Goal: Task Accomplishment & Management: Manage account settings

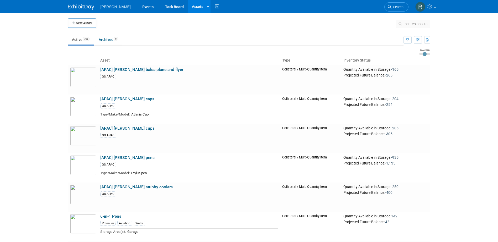
click at [421, 25] on span "search assets" at bounding box center [416, 24] width 23 height 4
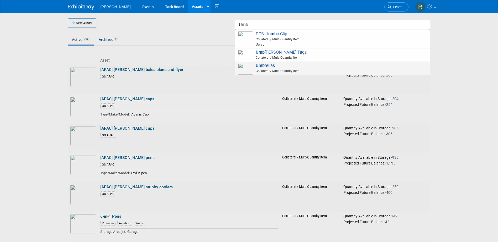
click at [269, 66] on span "Umb rellas Collateral / Multi-Quantity Item" at bounding box center [332, 68] width 189 height 11
type input "Umbrellas"
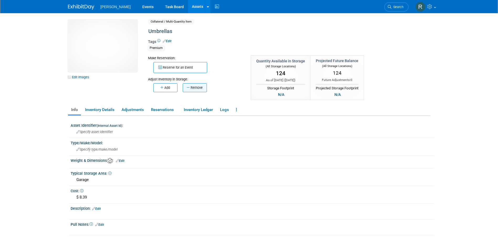
click at [193, 89] on button "Remove" at bounding box center [195, 87] width 24 height 9
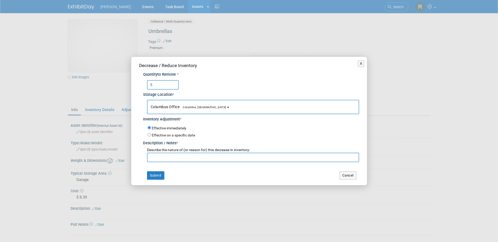
type input "5"
click at [166, 110] on button "Columbus Office Columbia, SC" at bounding box center [253, 107] width 212 height 14
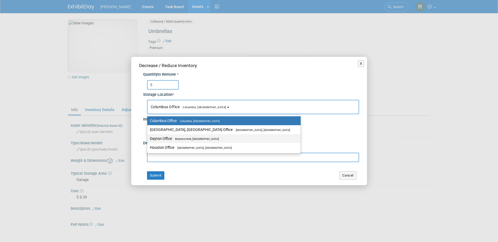
click at [164, 139] on label "Dayton Office Beavercreek, OH" at bounding box center [222, 138] width 145 height 7
click at [148, 139] on input "Dayton Office Beavercreek, OH" at bounding box center [146, 138] width 3 height 3
select select "11223930"
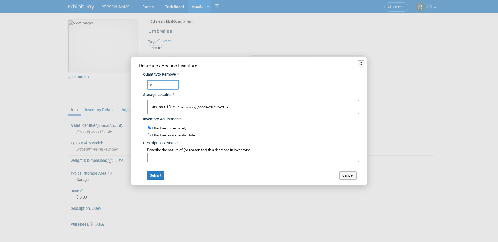
click at [166, 160] on input "text" at bounding box center [253, 157] width 212 height 9
type input "Brian Stevens"
click at [159, 176] on button "Submit" at bounding box center [155, 176] width 17 height 8
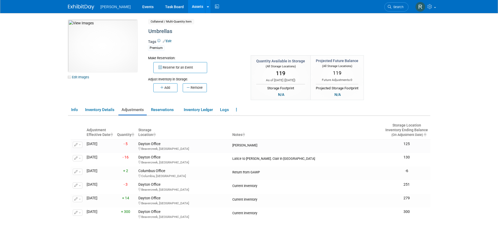
click at [188, 6] on link "Assets" at bounding box center [197, 6] width 19 height 13
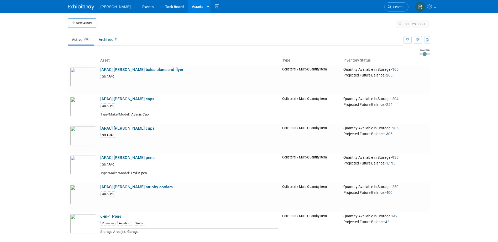
click at [410, 24] on span "search assets" at bounding box center [416, 24] width 23 height 4
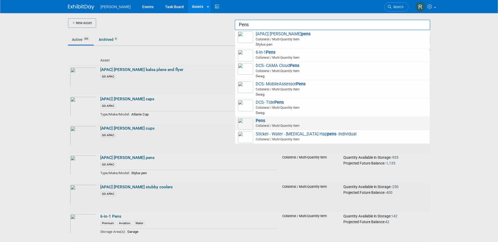
type input "Pens"
click at [288, 124] on span "Collateral / Multi-Quantity Item" at bounding box center [333, 126] width 188 height 5
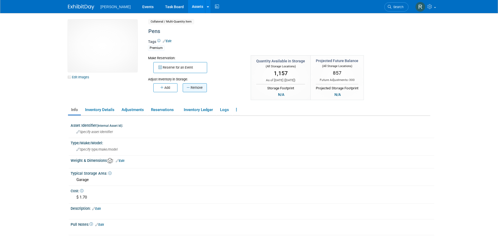
click at [201, 89] on button "Remove" at bounding box center [195, 87] width 24 height 9
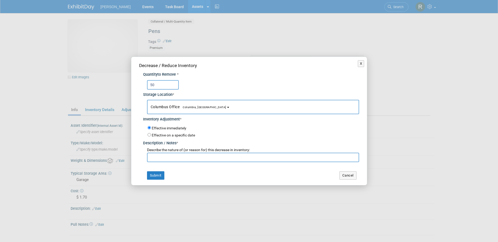
type input "50"
click at [187, 103] on button "Columbus Office Columbia, SC" at bounding box center [253, 107] width 212 height 14
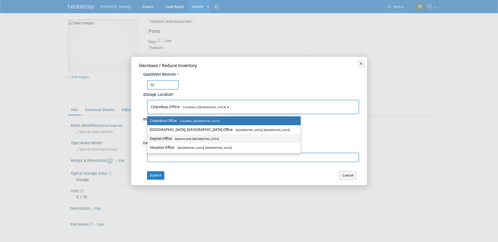
click at [176, 137] on label "Dayton Office Beavercreek, OH" at bounding box center [222, 138] width 145 height 7
click at [148, 137] on input "Dayton Office Beavercreek, OH" at bounding box center [146, 138] width 3 height 3
select select "11223930"
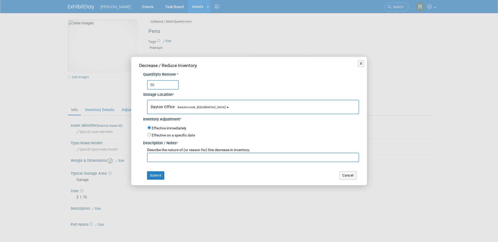
click at [172, 157] on input "text" at bounding box center [253, 157] width 212 height 9
paste input "Brian Stevens"
type input "Brian Stevens"
click at [153, 176] on button "Submit" at bounding box center [155, 176] width 17 height 8
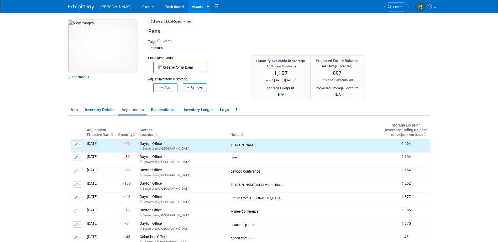
click at [188, 6] on link "Assets" at bounding box center [197, 6] width 19 height 13
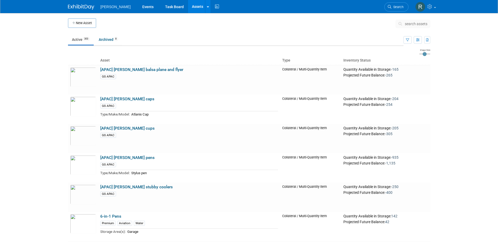
click at [405, 24] on span "search assets" at bounding box center [416, 24] width 23 height 4
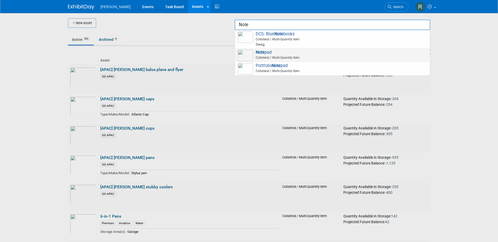
click at [266, 53] on span "Note pad Collateral / Multi-Quantity Item" at bounding box center [332, 55] width 189 height 11
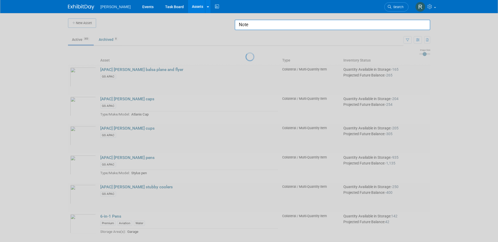
type input "Notepad"
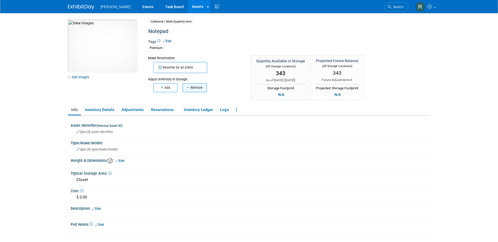
click at [202, 90] on button "Remove" at bounding box center [195, 87] width 24 height 9
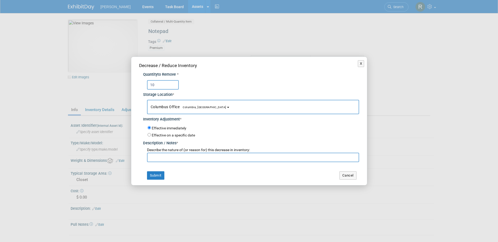
type input "10"
click at [179, 107] on span "Columbus Office [GEOGRAPHIC_DATA], [GEOGRAPHIC_DATA]" at bounding box center [189, 107] width 76 height 4
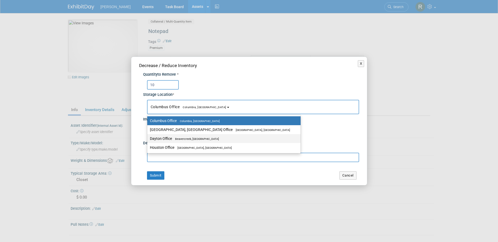
click at [172, 137] on label "Dayton Office [GEOGRAPHIC_DATA], [GEOGRAPHIC_DATA]" at bounding box center [222, 138] width 145 height 7
click at [148, 137] on input "Dayton Office [GEOGRAPHIC_DATA], [GEOGRAPHIC_DATA]" at bounding box center [146, 138] width 3 height 3
select select "11223930"
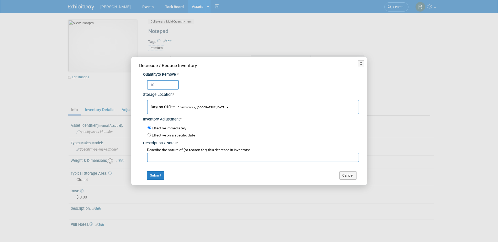
drag, startPoint x: 169, startPoint y: 158, endPoint x: 166, endPoint y: 159, distance: 3.4
click at [169, 158] on input "text" at bounding box center [253, 157] width 212 height 9
paste input "[PERSON_NAME]"
type input "[PERSON_NAME]"
click at [156, 174] on button "Submit" at bounding box center [155, 176] width 17 height 8
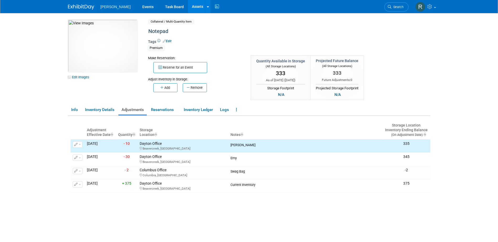
click at [188, 8] on link "Assets" at bounding box center [197, 6] width 19 height 13
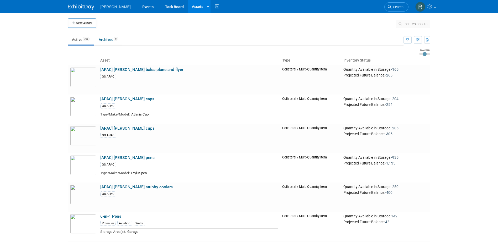
click at [406, 24] on span "search assets" at bounding box center [416, 24] width 23 height 4
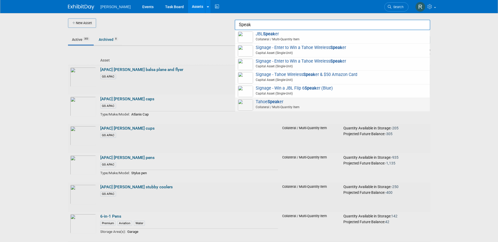
click at [270, 102] on strong "Speak" at bounding box center [273, 101] width 12 height 5
type input "Tahoe Speaker"
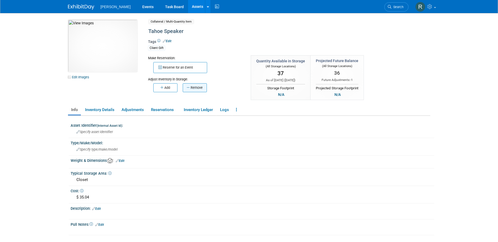
click at [200, 89] on button "Remove" at bounding box center [195, 87] width 24 height 9
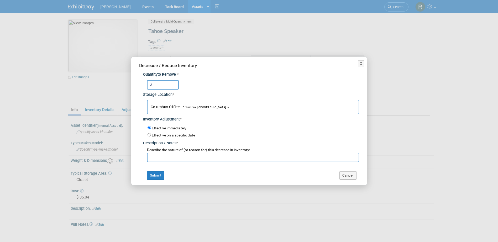
type input "3"
click at [211, 108] on button "Columbus Office Columbia, SC" at bounding box center [253, 107] width 212 height 14
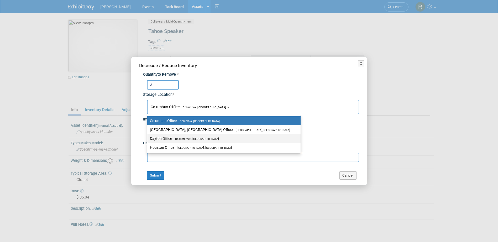
click at [189, 140] on span "Beavercreek, [GEOGRAPHIC_DATA]" at bounding box center [195, 138] width 47 height 3
click at [148, 140] on input "Dayton Office [GEOGRAPHIC_DATA], [GEOGRAPHIC_DATA]" at bounding box center [146, 138] width 3 height 3
select select "11223930"
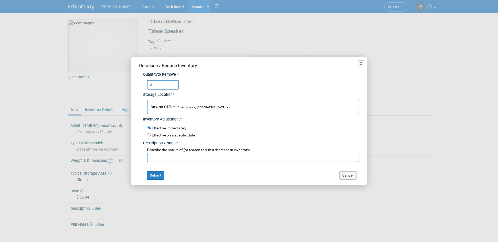
click at [186, 158] on input "text" at bounding box center [253, 157] width 212 height 9
paste input "[PERSON_NAME]"
type input "[PERSON_NAME]"
click at [151, 178] on button "Submit" at bounding box center [155, 176] width 17 height 8
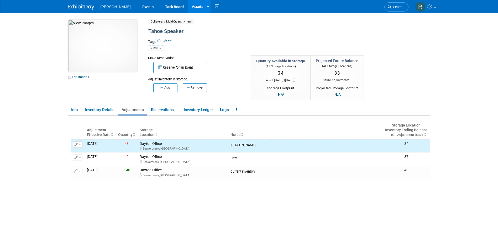
click at [188, 7] on link "Assets" at bounding box center [197, 6] width 19 height 13
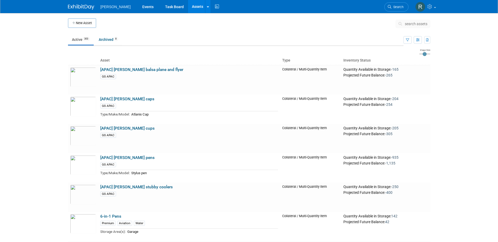
click at [407, 24] on span "search assets" at bounding box center [416, 24] width 23 height 4
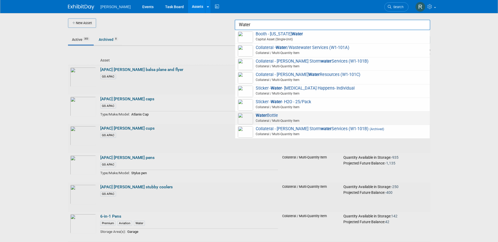
click at [273, 115] on span "Water Bottle Collateral / Multi-Quantity Item" at bounding box center [332, 118] width 189 height 11
type input "Water Bottle"
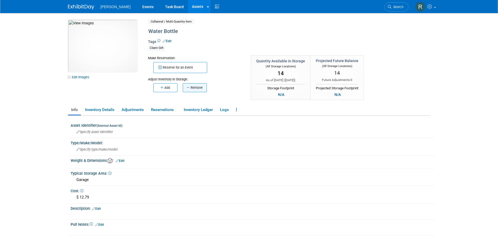
click at [204, 89] on button "Remove" at bounding box center [195, 87] width 24 height 9
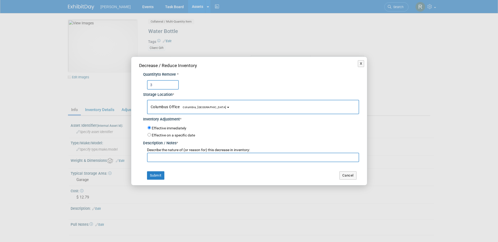
type input "3"
click at [187, 105] on span "Columbus Office [GEOGRAPHIC_DATA], [GEOGRAPHIC_DATA]" at bounding box center [189, 107] width 76 height 4
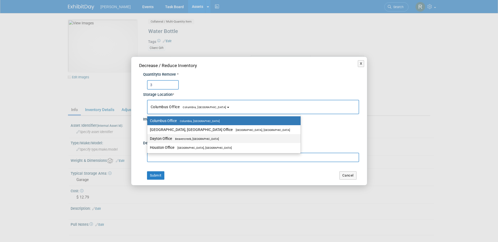
click at [173, 139] on span "Beavercreek, [GEOGRAPHIC_DATA]" at bounding box center [195, 138] width 47 height 3
click at [148, 139] on input "Dayton Office [GEOGRAPHIC_DATA], [GEOGRAPHIC_DATA]" at bounding box center [146, 138] width 3 height 3
select select "11223930"
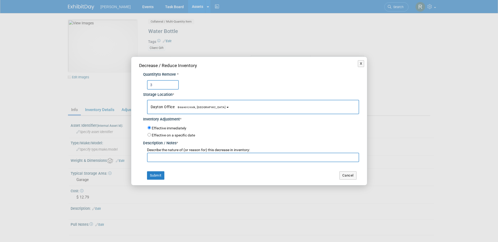
drag, startPoint x: 171, startPoint y: 158, endPoint x: 168, endPoint y: 161, distance: 3.5
click at [171, 158] on input "text" at bounding box center [253, 157] width 212 height 9
paste input "[PERSON_NAME]"
type input "[PERSON_NAME]"
click at [160, 177] on button "Submit" at bounding box center [155, 176] width 17 height 8
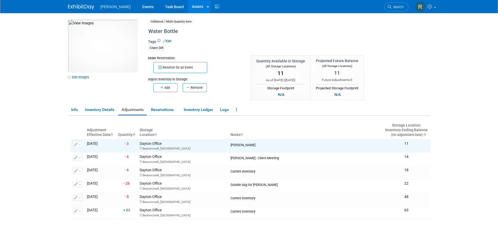
click at [188, 7] on link "Assets" at bounding box center [197, 6] width 19 height 13
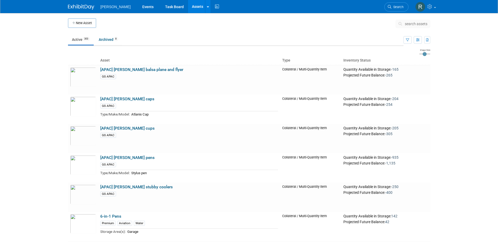
click at [407, 24] on span "search assets" at bounding box center [416, 24] width 23 height 4
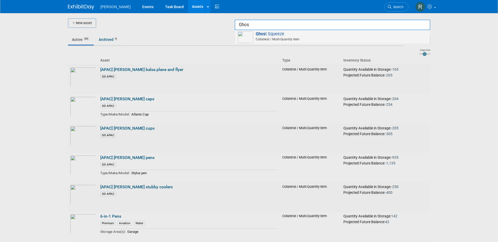
click at [269, 34] on span "Ghos t Squeeze Collateral / Multi-Quantity Item" at bounding box center [332, 36] width 189 height 11
type input "Ghost Squeeze"
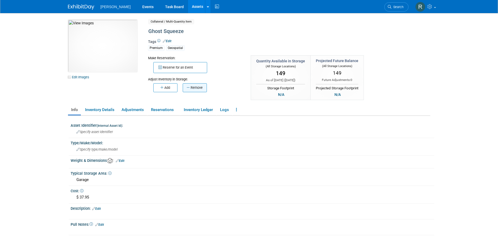
click at [195, 87] on button "Remove" at bounding box center [195, 87] width 24 height 9
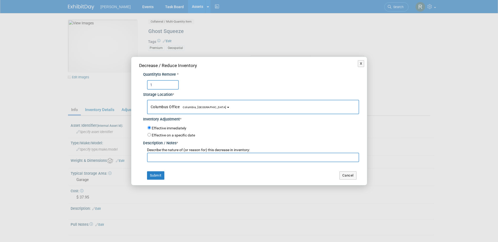
type input "1"
click at [168, 105] on button "Columbus Office Columbia, SC" at bounding box center [253, 107] width 212 height 14
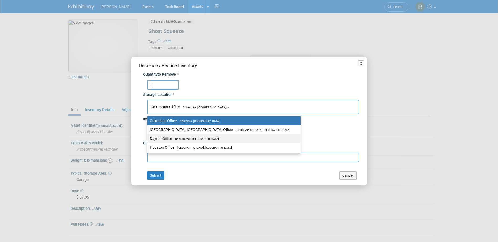
click at [168, 139] on label "Dayton Office Beavercreek, OH" at bounding box center [222, 138] width 145 height 7
click at [148, 139] on input "Dayton Office Beavercreek, OH" at bounding box center [146, 138] width 3 height 3
select select "11223930"
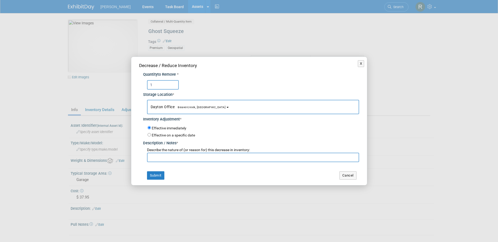
click at [169, 158] on input "text" at bounding box center [253, 157] width 212 height 9
type input "Buse Onen"
click at [158, 176] on button "Submit" at bounding box center [155, 176] width 17 height 8
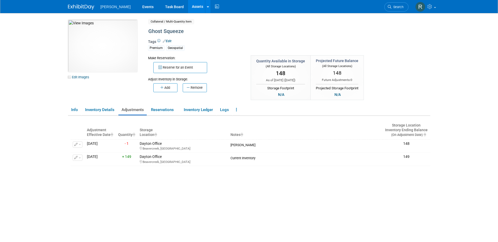
click at [188, 8] on link "Assets" at bounding box center [197, 6] width 19 height 13
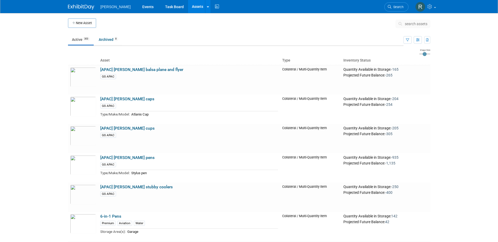
click at [404, 21] on button "search assets" at bounding box center [412, 24] width 35 height 8
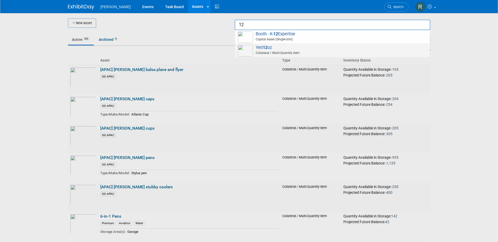
click at [279, 50] on span "Yeti 12 oz Collateral / Multi-Quantity Item" at bounding box center [332, 50] width 189 height 11
type input "Yeti 12 oz"
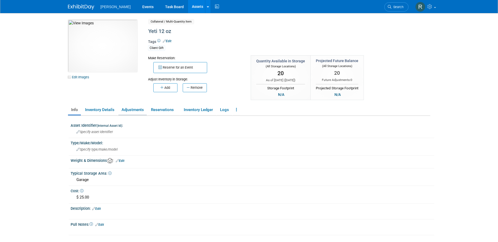
click at [134, 110] on link "Adjustments" at bounding box center [132, 109] width 28 height 9
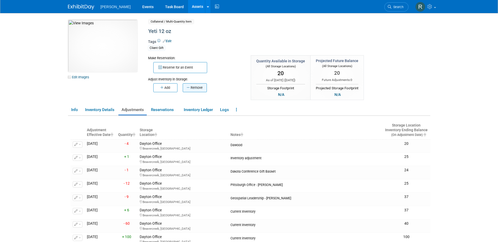
click at [203, 88] on button "Remove" at bounding box center [195, 87] width 24 height 9
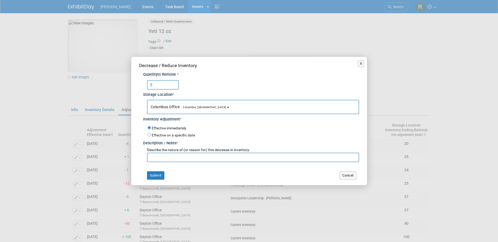
type input "5"
click at [163, 106] on span "Columbus Office [GEOGRAPHIC_DATA], [GEOGRAPHIC_DATA]" at bounding box center [189, 107] width 76 height 4
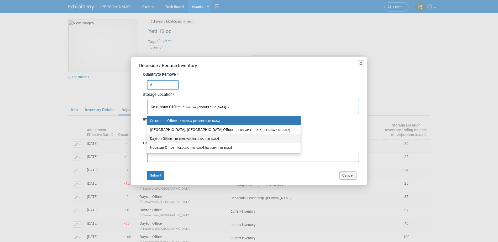
click at [160, 139] on label "Dayton Office [GEOGRAPHIC_DATA], [GEOGRAPHIC_DATA]" at bounding box center [222, 138] width 145 height 7
click at [148, 139] on input "Dayton Office [GEOGRAPHIC_DATA], [GEOGRAPHIC_DATA]" at bounding box center [146, 138] width 3 height 3
select select "11223930"
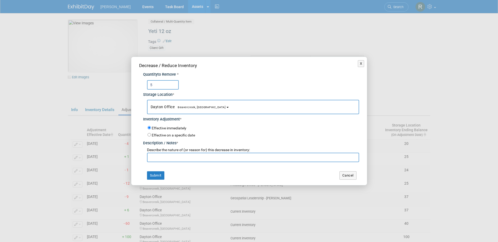
click at [163, 156] on input "text" at bounding box center [253, 157] width 212 height 9
type input "DCS/DI"
click at [155, 173] on button "Submit" at bounding box center [155, 176] width 17 height 8
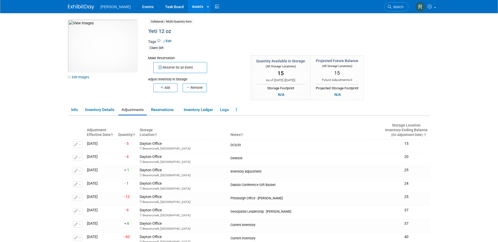
click at [234, 76] on div "Adjust Inventory in Storage:" at bounding box center [195, 77] width 95 height 9
click at [188, 4] on link "Assets" at bounding box center [197, 6] width 19 height 13
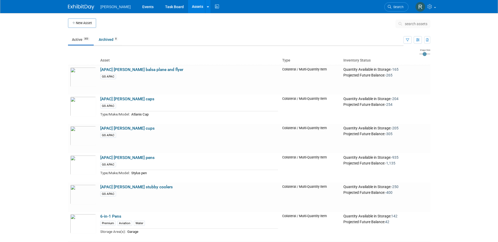
click at [410, 26] on button "search assets" at bounding box center [412, 24] width 35 height 8
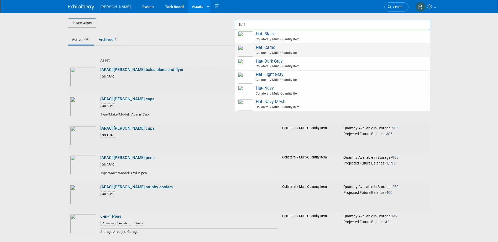
click at [272, 47] on span "Hat - Camo Collateral / Multi-Quantity Item" at bounding box center [332, 50] width 189 height 11
type input "Hat - Camo"
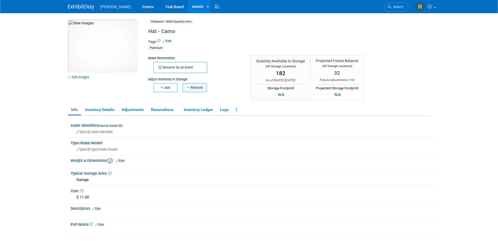
click at [189, 89] on icon "button" at bounding box center [189, 87] width 4 height 3
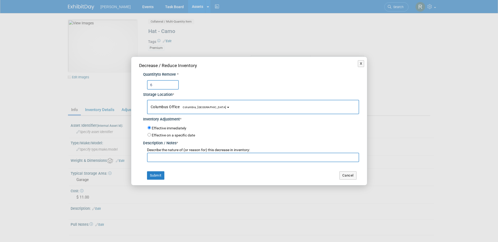
type input "6"
drag, startPoint x: 187, startPoint y: 109, endPoint x: 175, endPoint y: 125, distance: 20.4
click at [187, 109] on span "Columbia, SC" at bounding box center [202, 107] width 47 height 3
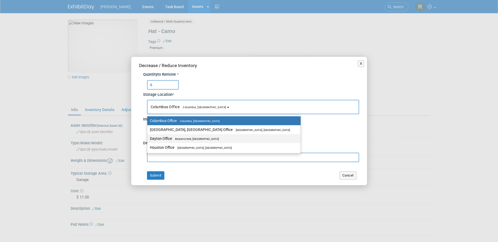
click at [161, 141] on label "Dayton Office Beavercreek, OH" at bounding box center [222, 138] width 145 height 7
click at [148, 141] on input "Dayton Office Beavercreek, OH" at bounding box center [146, 138] width 3 height 3
select select "11223930"
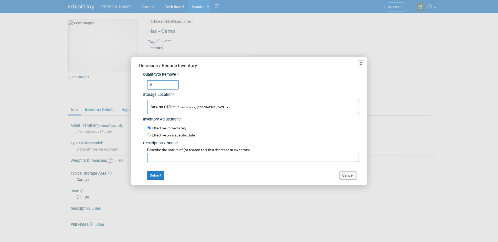
click at [163, 155] on input "text" at bounding box center [253, 157] width 212 height 9
type input "[PERSON_NAME]"
click at [158, 177] on button "Submit" at bounding box center [155, 176] width 17 height 8
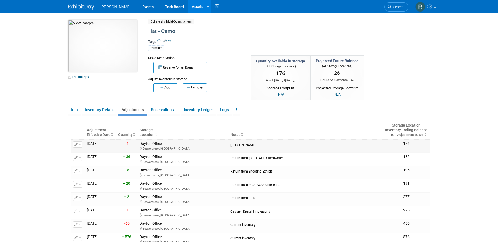
click at [77, 145] on icon "button" at bounding box center [76, 144] width 4 height 3
click button "Change Adjustment"
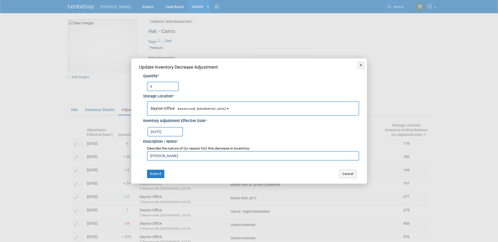
click input "6"
type input "10"
click button "Submit"
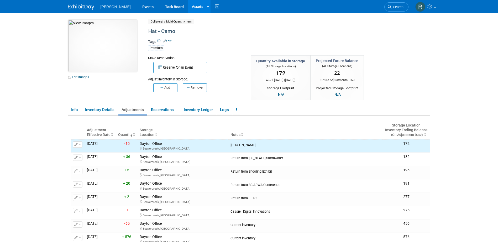
click div "Reserve for an Event"
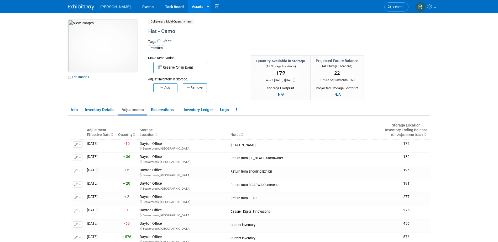
click link "Assets"
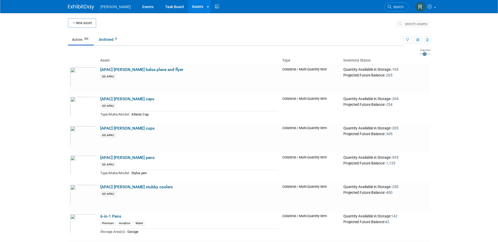
click at [406, 23] on span "search assets" at bounding box center [416, 24] width 23 height 4
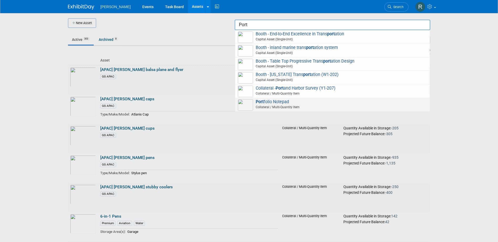
click at [287, 103] on span "Port folio Notepad Collateral / Multi-Quantity Item" at bounding box center [332, 104] width 189 height 11
type input "Portfolio Notepad"
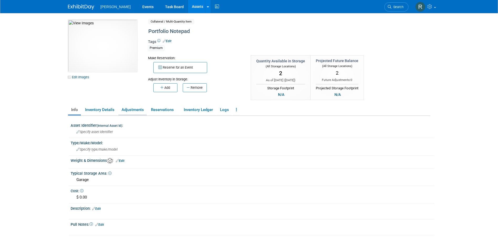
click at [126, 112] on link "Adjustments" at bounding box center [132, 109] width 28 height 9
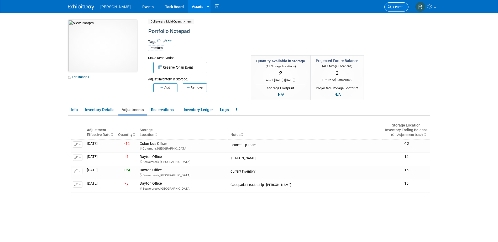
click at [401, 4] on link "Search" at bounding box center [396, 6] width 24 height 9
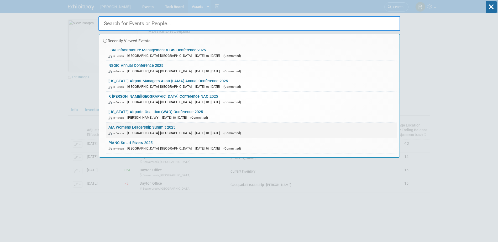
click at [145, 127] on link "AIA Women's Leadership Summit 2025 In-Person [GEOGRAPHIC_DATA], [GEOGRAPHIC_DAT…" at bounding box center [251, 130] width 291 height 15
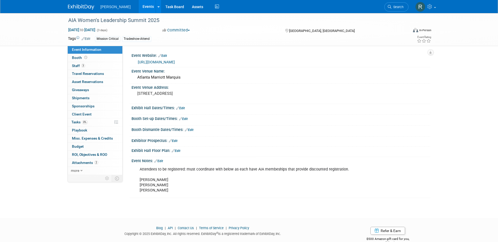
click at [152, 61] on link "[URL][DOMAIN_NAME]" at bounding box center [156, 62] width 37 height 4
click at [273, 64] on div "[URL][DOMAIN_NAME]" at bounding box center [282, 62] width 288 height 6
click at [175, 61] on link "[URL][DOMAIN_NAME]" at bounding box center [156, 62] width 37 height 4
click at [80, 66] on span "Staff 3" at bounding box center [78, 66] width 13 height 4
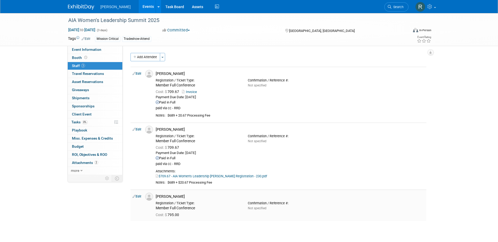
click at [140, 195] on link "Edit" at bounding box center [136, 197] width 9 height 4
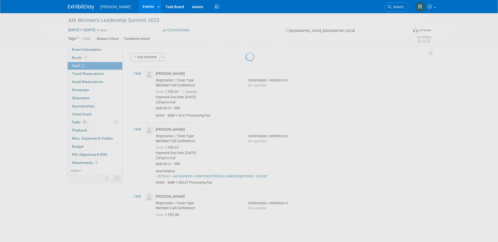
select select "32f6776e-18f2-4964-8715-9c3645bf27e2"
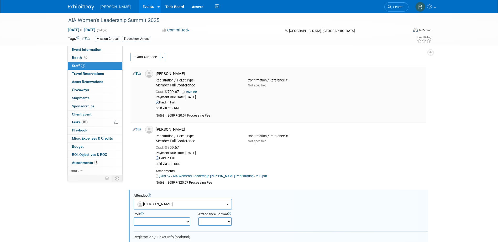
click at [140, 75] on link "Edit" at bounding box center [136, 74] width 9 height 4
select select "700d74d3-d982-4e52-859b-c2320396df02"
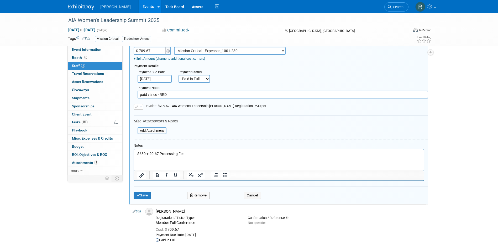
scroll to position [112, 0]
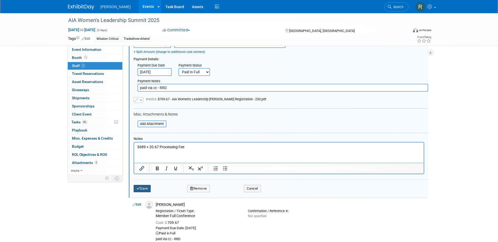
click at [144, 188] on button "Save" at bounding box center [142, 188] width 17 height 7
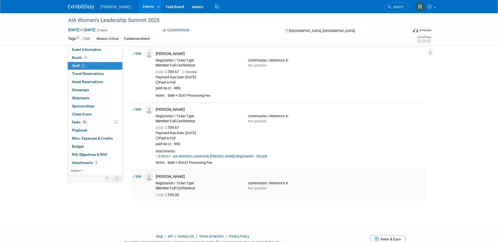
scroll to position [41, 0]
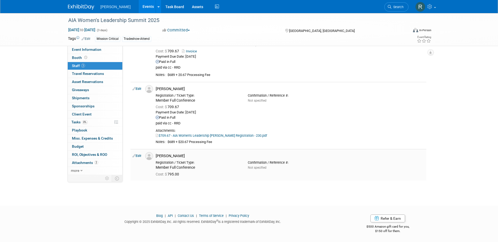
click at [139, 157] on link "Edit" at bounding box center [136, 156] width 9 height 4
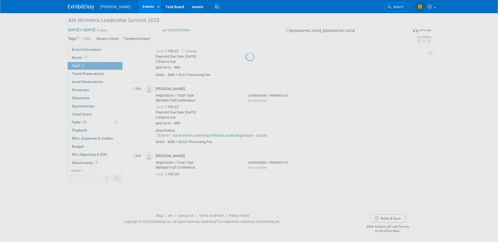
select select "32f6776e-18f2-4964-8715-9c3645bf27e2"
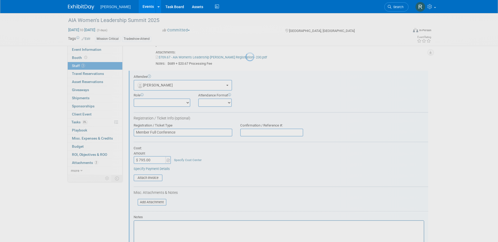
scroll to position [130, 0]
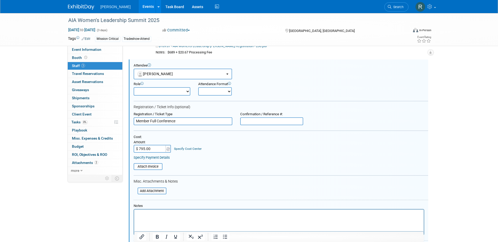
click at [153, 150] on input "$ 795.00" at bounding box center [150, 149] width 33 height 8
click at [154, 150] on input "$ 795.00" at bounding box center [150, 149] width 33 height 8
type input "$ 689.00"
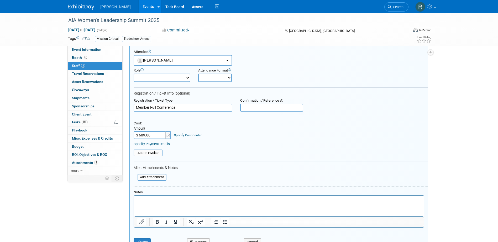
scroll to position [157, 0]
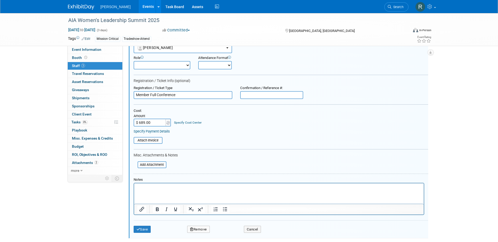
click at [178, 124] on link "Specify Cost Center" at bounding box center [188, 123] width 28 height 4
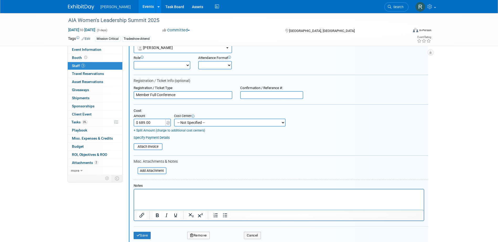
click at [192, 124] on select "-- Not Specified -- Advisory Services - Expenses_1001.502 Aerial Acquisition - …" at bounding box center [230, 123] width 112 height 8
select select "18966272"
click at [174, 119] on select "-- Not Specified -- Advisory Services - Expenses_1001.502 Aerial Acquisition - …" at bounding box center [230, 123] width 112 height 8
click at [162, 139] on link "Specify Payment Details" at bounding box center [152, 138] width 36 height 4
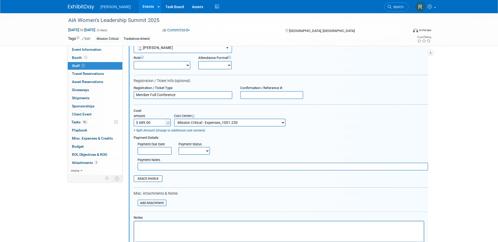
click at [156, 151] on input "text" at bounding box center [154, 151] width 34 height 8
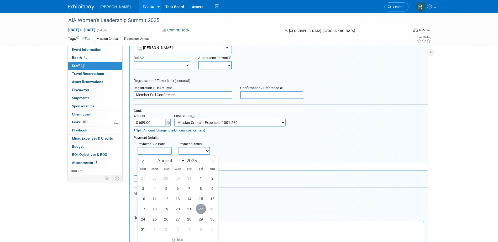
click at [202, 209] on span "22" at bounding box center [201, 209] width 10 height 10
type input "[DATE]"
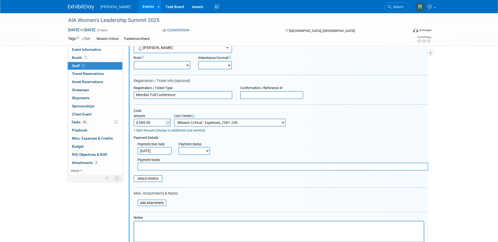
drag, startPoint x: 193, startPoint y: 151, endPoint x: 194, endPoint y: 156, distance: 5.1
click at [193, 151] on select "Not Paid Yet Partially Paid Paid in Full" at bounding box center [193, 151] width 31 height 8
select select "1"
click at [178, 147] on select "Not Paid Yet Partially Paid Paid in Full" at bounding box center [193, 151] width 31 height 8
click at [193, 167] on input "text" at bounding box center [282, 167] width 290 height 8
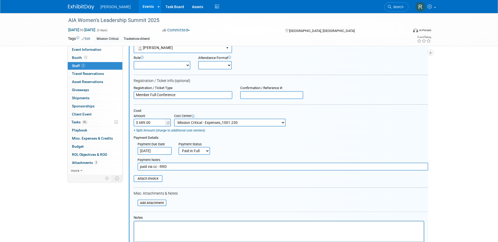
type input "paid via cc - RRD"
click at [157, 229] on html at bounding box center [278, 225] width 289 height 7
click at [161, 227] on p "$689 +" at bounding box center [278, 226] width 283 height 5
click at [150, 125] on input "$ 689.00" at bounding box center [150, 123] width 33 height 8
type input "$ 709.67"
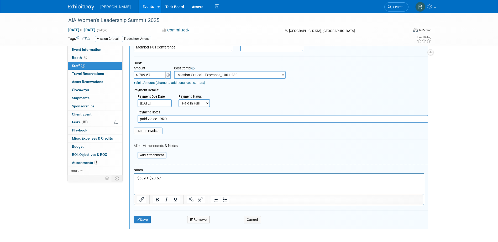
scroll to position [209, 0]
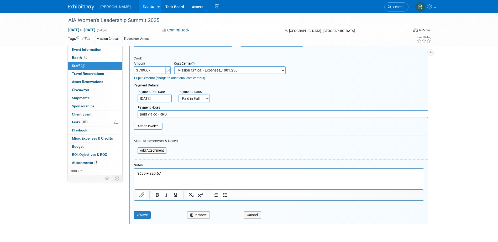
click at [172, 172] on p "$689 + $20.67" at bounding box center [278, 173] width 283 height 5
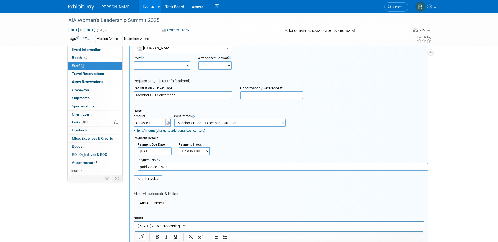
scroll to position [157, 0]
click at [146, 179] on input "file" at bounding box center [130, 179] width 62 height 6
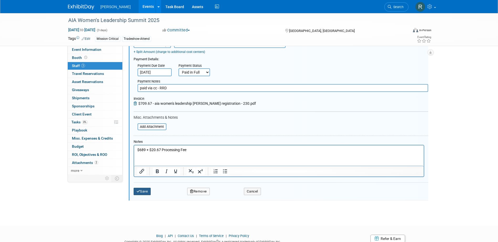
click at [146, 190] on button "Save" at bounding box center [142, 191] width 17 height 7
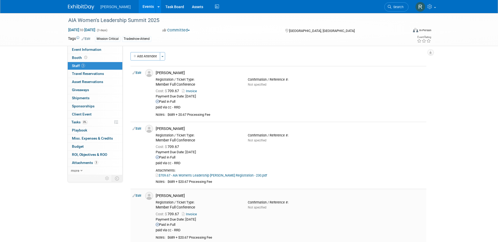
scroll to position [0, 0]
click at [79, 122] on span "Tasks 0%" at bounding box center [79, 122] width 16 height 4
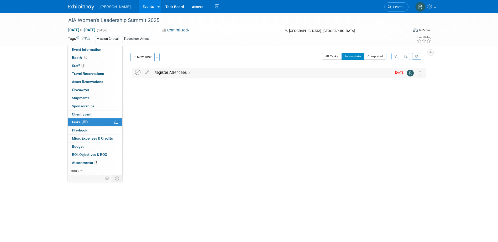
click at [137, 73] on icon at bounding box center [138, 73] width 6 height 6
click at [81, 49] on span "Event Information" at bounding box center [86, 49] width 29 height 4
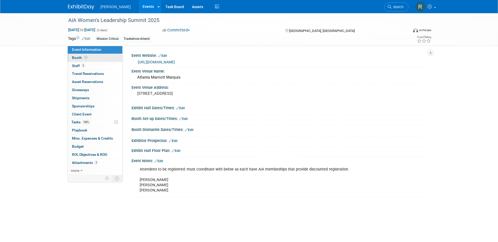
click at [101, 59] on link "Booth" at bounding box center [95, 58] width 55 height 8
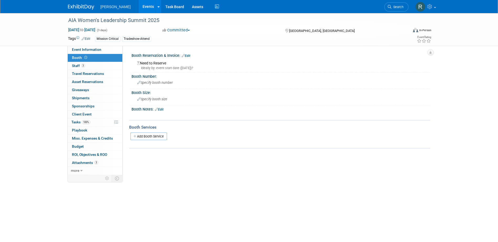
click at [190, 56] on link "Edit" at bounding box center [186, 56] width 9 height 4
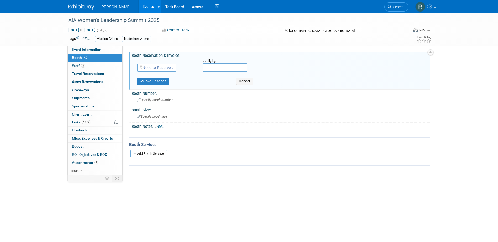
click at [160, 66] on span "Need to Reserve" at bounding box center [155, 68] width 31 height 4
click at [155, 91] on link "No Reservation Required" at bounding box center [165, 91] width 56 height 7
click at [155, 85] on button "Save Changes" at bounding box center [153, 81] width 33 height 7
